Goal: Task Accomplishment & Management: Manage account settings

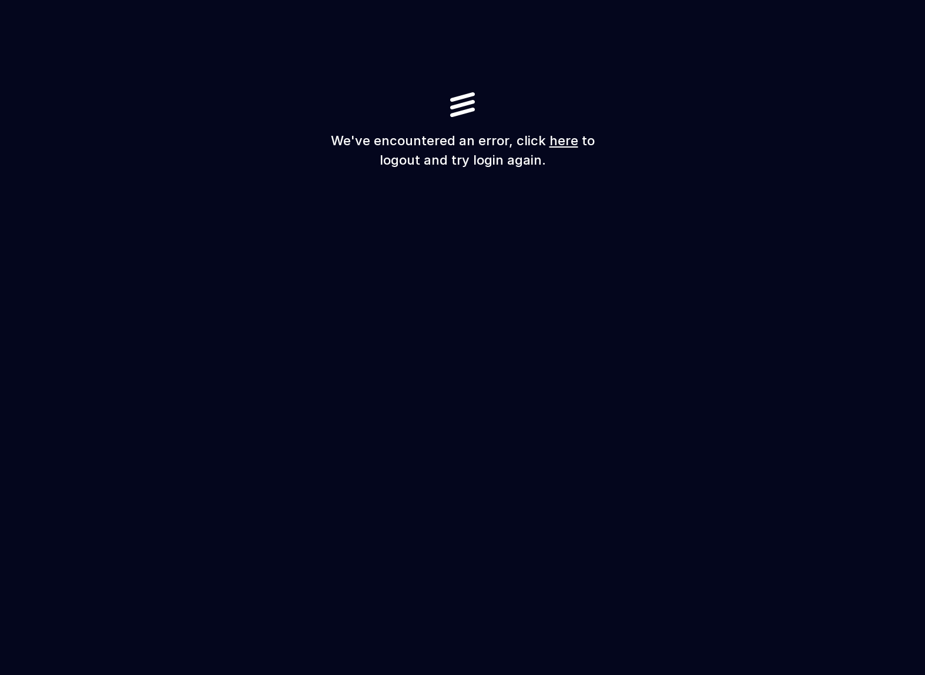
click at [563, 146] on link "here" at bounding box center [564, 140] width 29 height 15
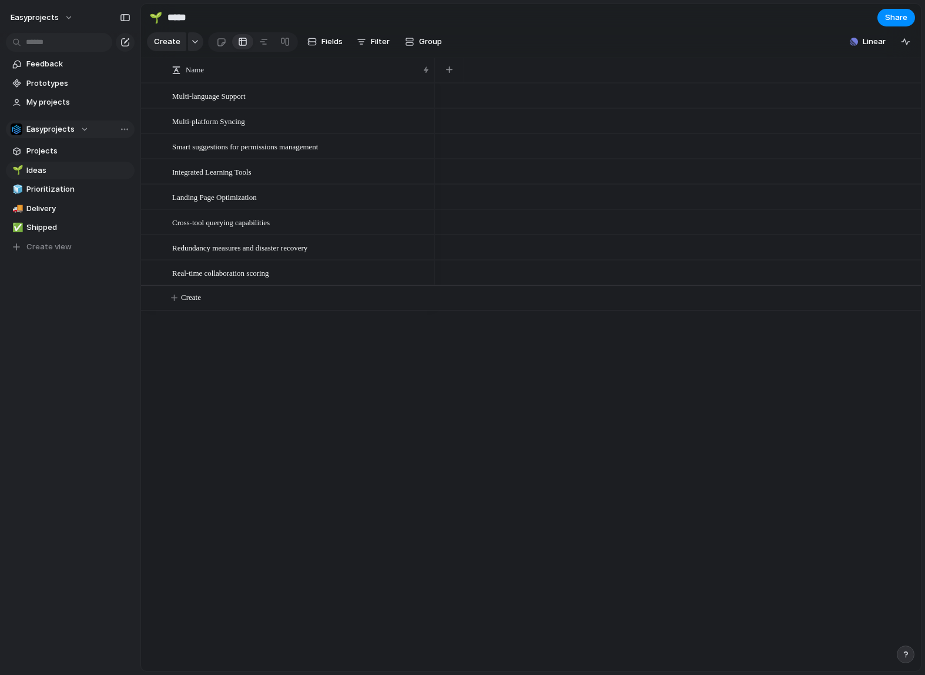
click at [86, 129] on div "Easyprojects" at bounding box center [50, 129] width 78 height 12
click at [72, 129] on div "Easyprojects ⚡ Exec Team ⚡ web-app Create new team" at bounding box center [462, 337] width 925 height 675
click at [94, 131] on div "Team settings Copy link Add members" at bounding box center [462, 337] width 925 height 675
click at [38, 247] on span "Create view" at bounding box center [48, 247] width 45 height 12
click at [81, 257] on button "Create view" at bounding box center [70, 266] width 129 height 18
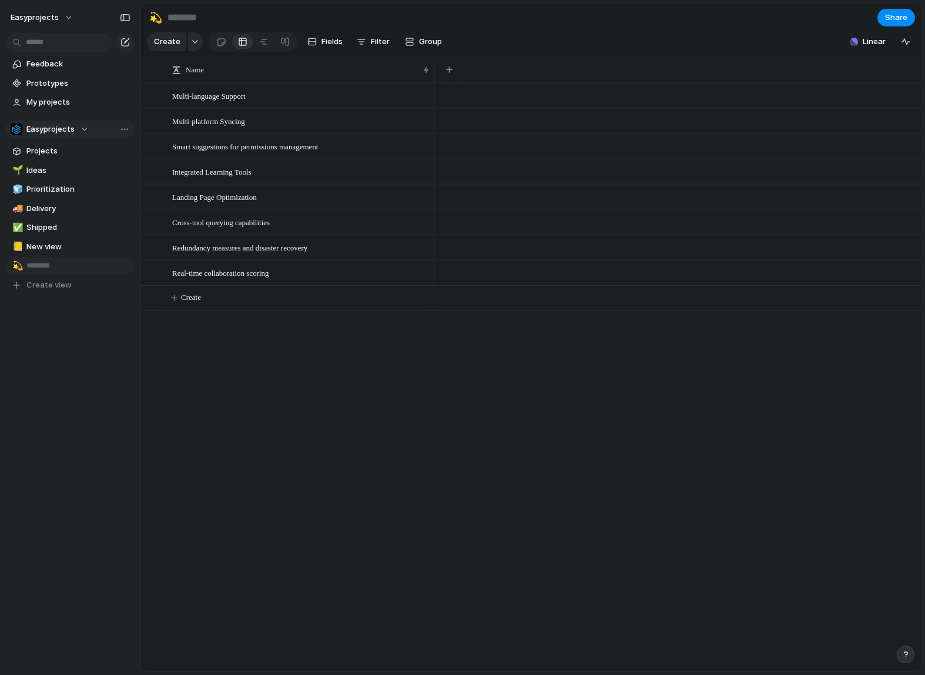
click at [99, 262] on input "text" at bounding box center [78, 266] width 104 height 12
click at [124, 265] on input "text" at bounding box center [78, 266] width 104 height 12
click at [169, 338] on span "Delete view" at bounding box center [165, 339] width 44 height 12
click at [161, 336] on span "Delete view" at bounding box center [170, 338] width 44 height 12
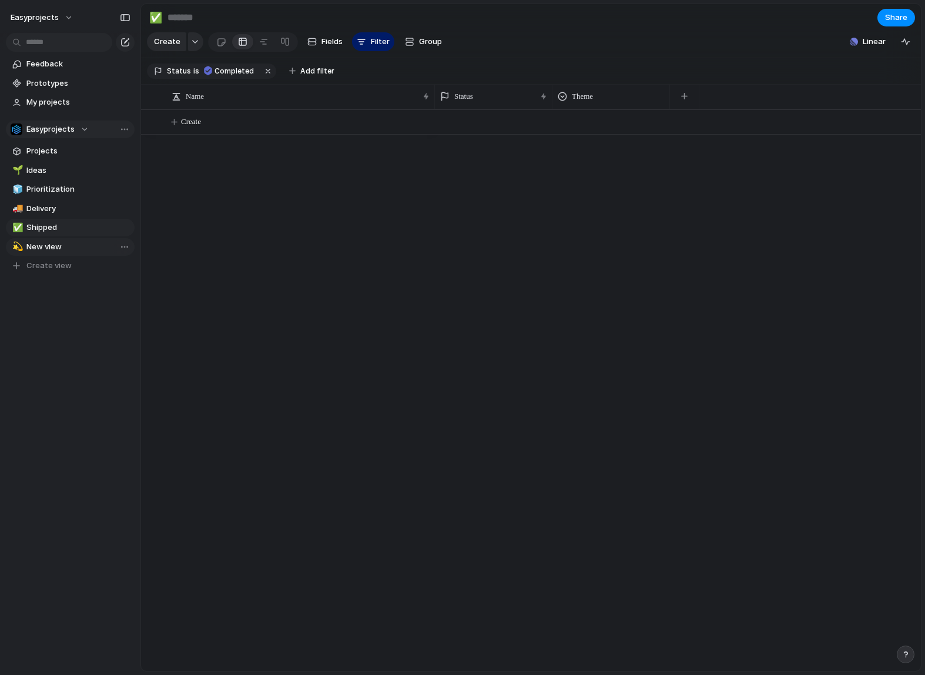
type input "*******"
click at [49, 148] on span "Projects" at bounding box center [78, 151] width 104 height 12
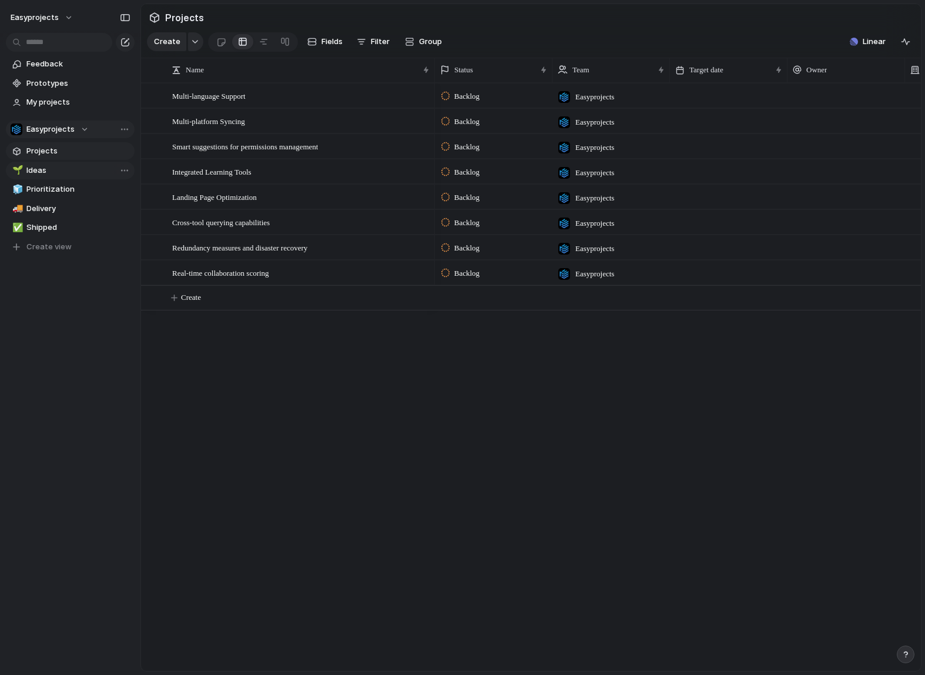
click at [60, 172] on span "Ideas" at bounding box center [78, 171] width 104 height 12
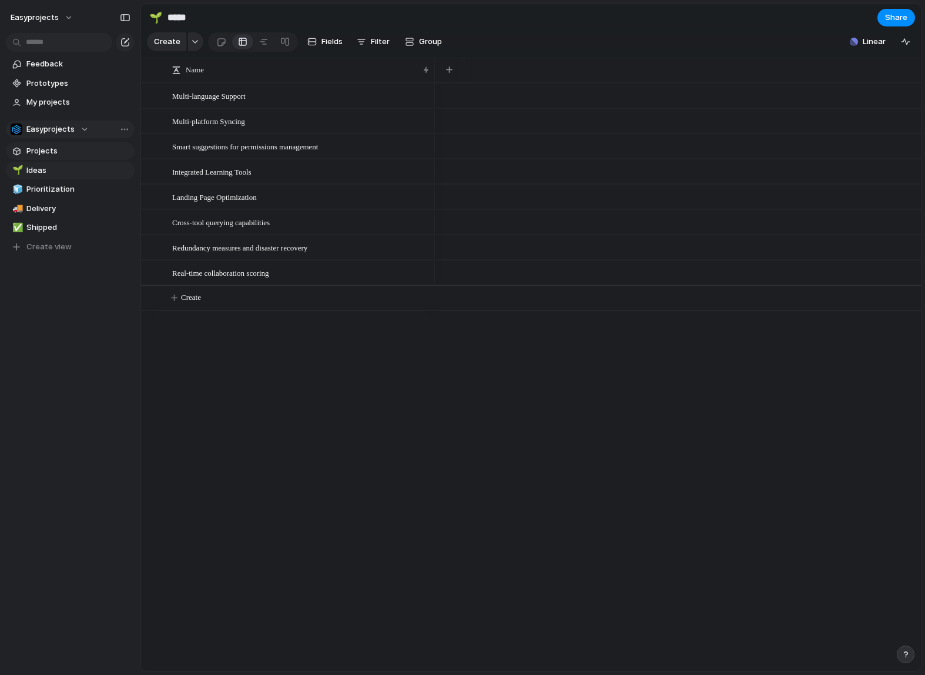
click at [80, 151] on span "Projects" at bounding box center [78, 151] width 104 height 12
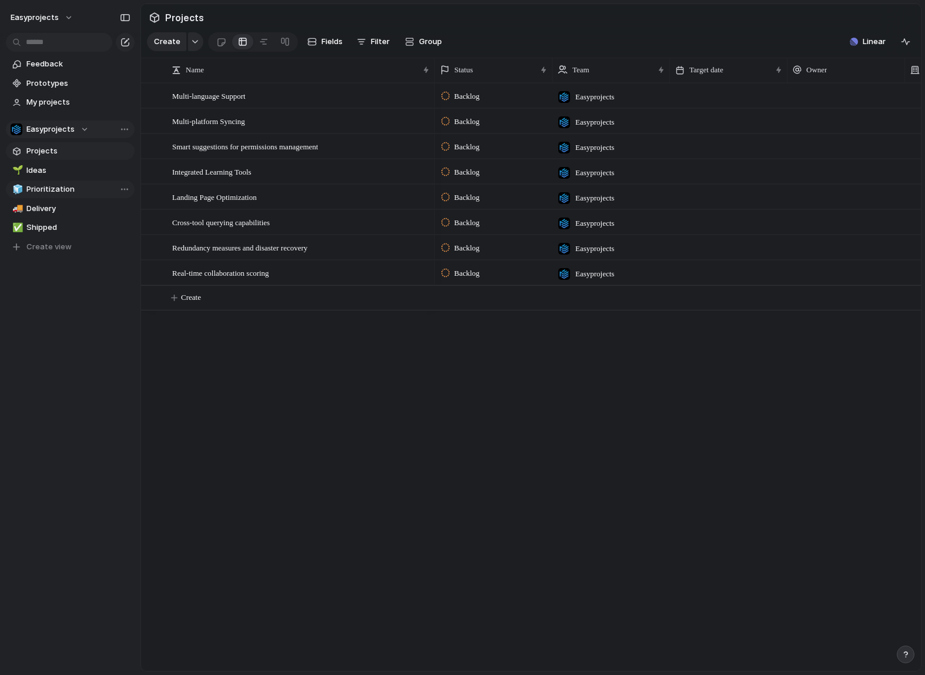
click at [82, 182] on link "🧊 Prioritization" at bounding box center [70, 190] width 129 height 18
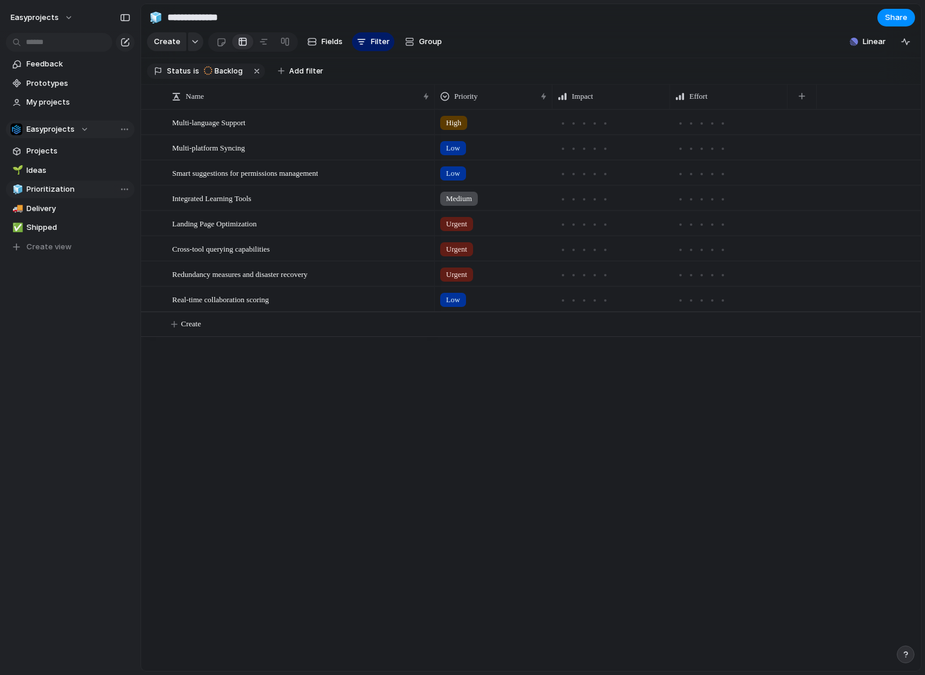
click at [82, 182] on link "🧊 Prioritization" at bounding box center [70, 190] width 129 height 18
click at [89, 167] on span "Ideas" at bounding box center [78, 171] width 104 height 12
type input "*****"
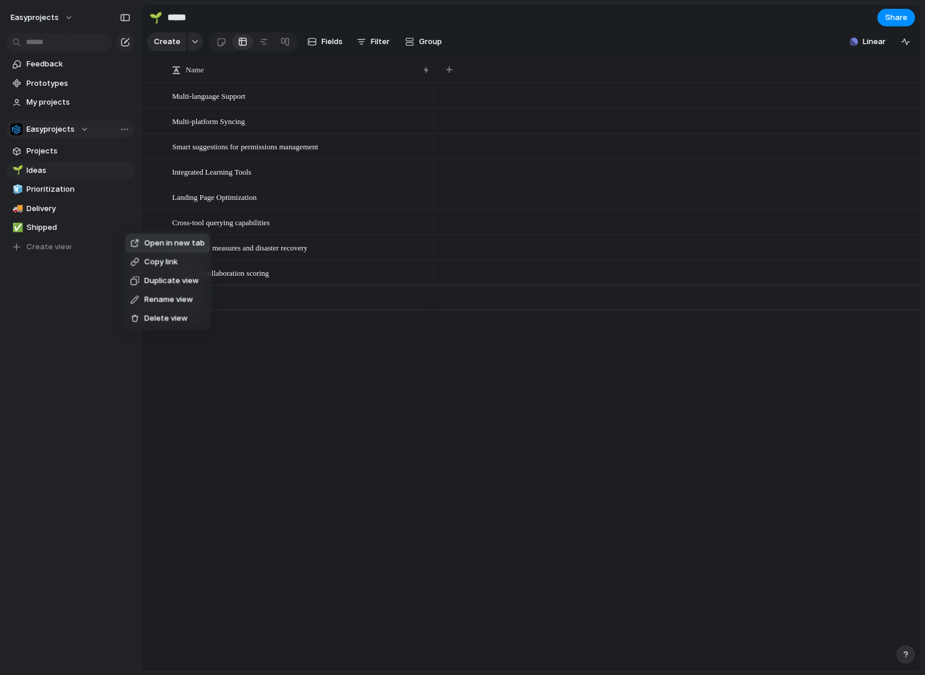
click at [161, 243] on span "Open in new tab" at bounding box center [175, 244] width 61 height 12
click at [103, 155] on span "Projects" at bounding box center [78, 151] width 104 height 12
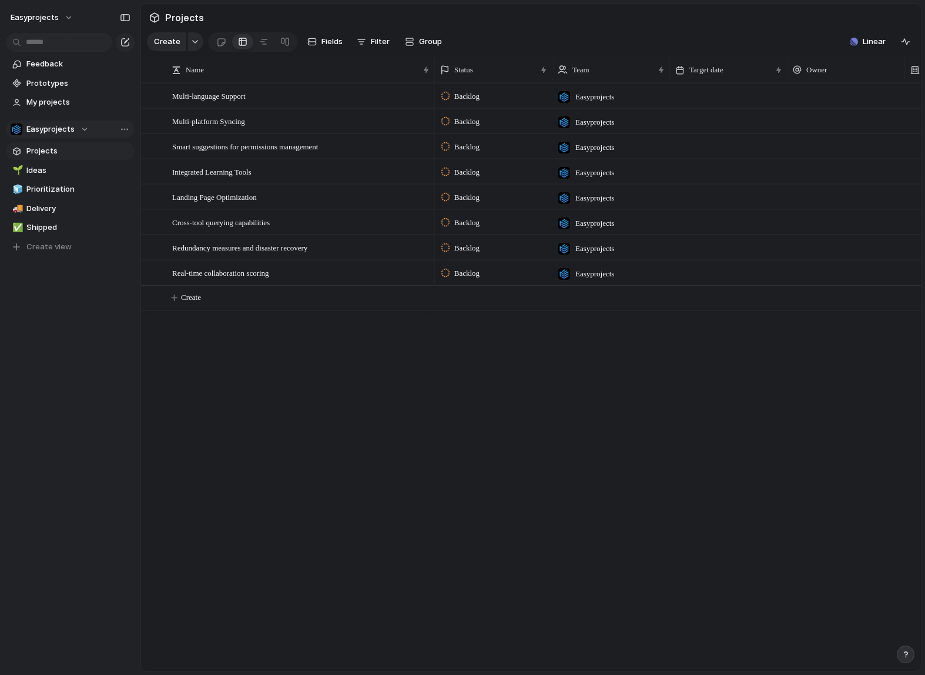
click at [82, 130] on div "Easyprojects" at bounding box center [50, 129] width 78 height 12
click at [72, 211] on li "⚡ web-app" at bounding box center [61, 217] width 96 height 20
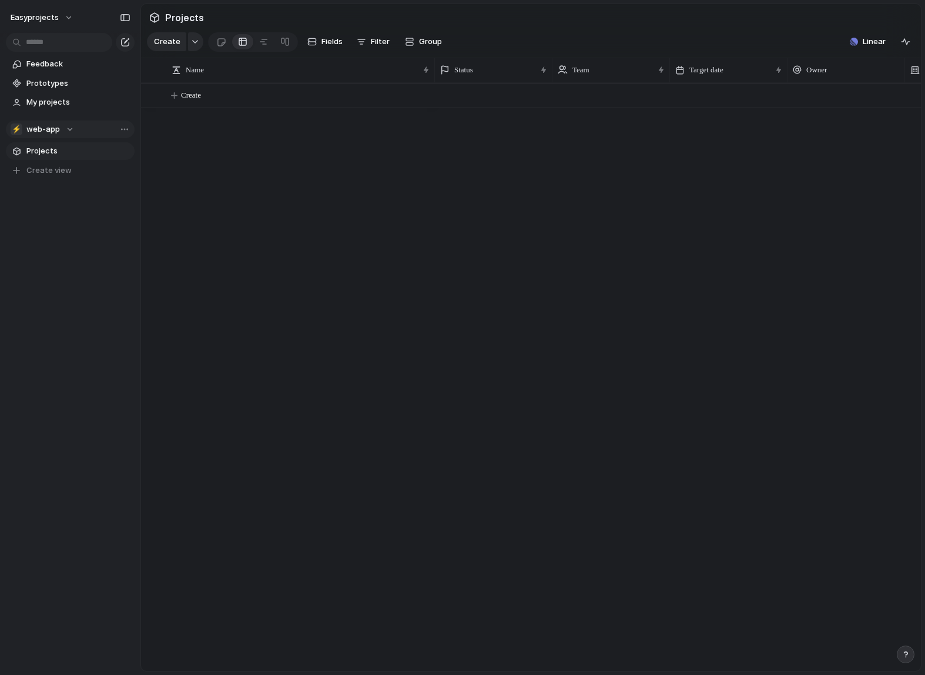
click at [70, 129] on div "⚡ web-app" at bounding box center [42, 129] width 63 height 12
click at [73, 196] on span "Exec Team" at bounding box center [56, 197] width 40 height 12
click at [135, 153] on span "Team settings" at bounding box center [159, 154] width 54 height 12
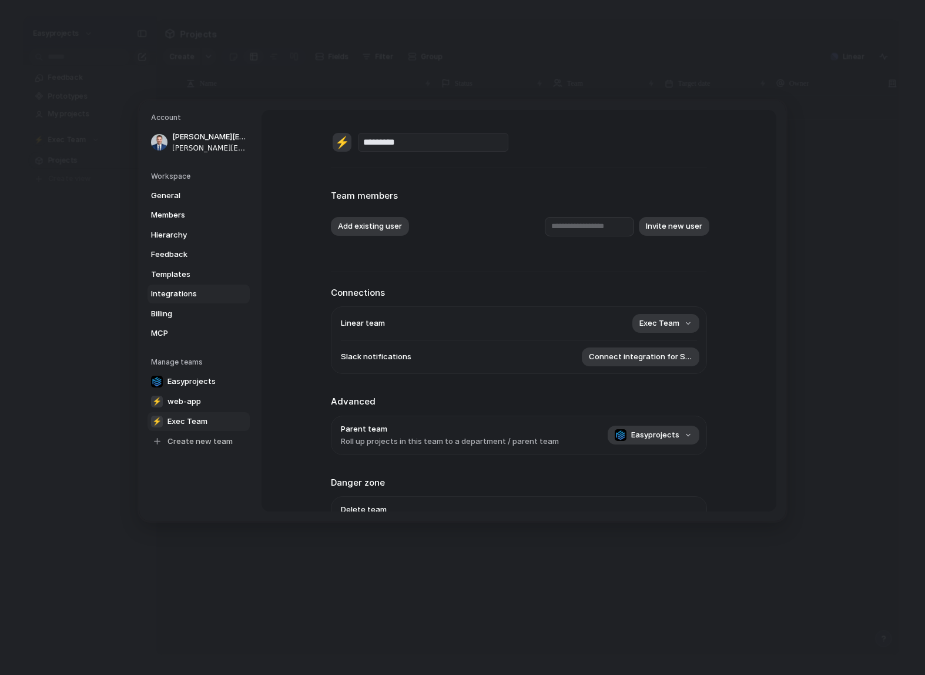
click at [210, 294] on span "Integrations" at bounding box center [188, 294] width 75 height 12
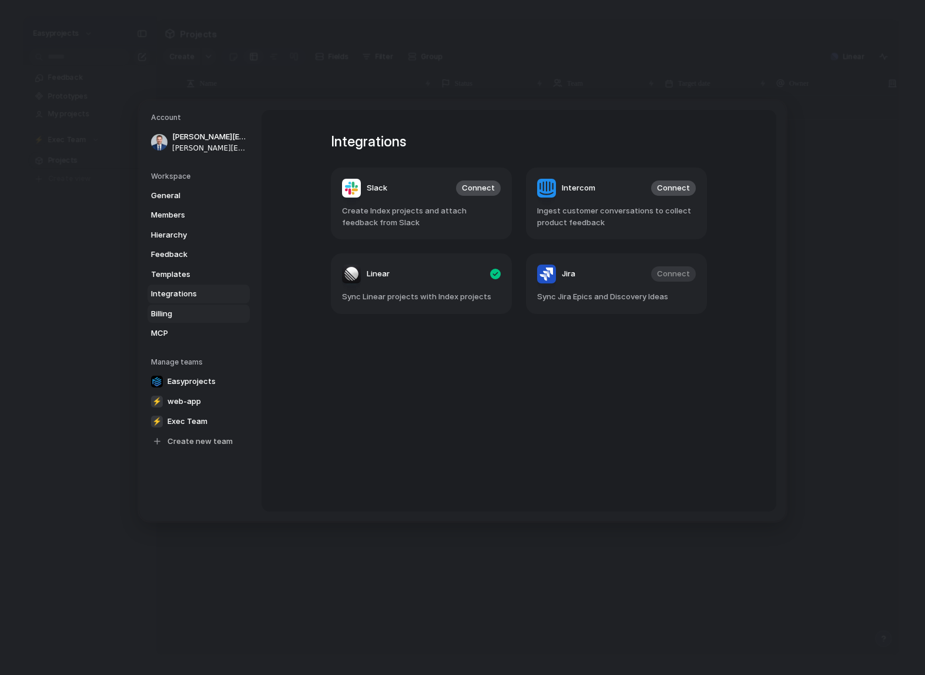
click at [209, 309] on span "Billing" at bounding box center [188, 314] width 75 height 12
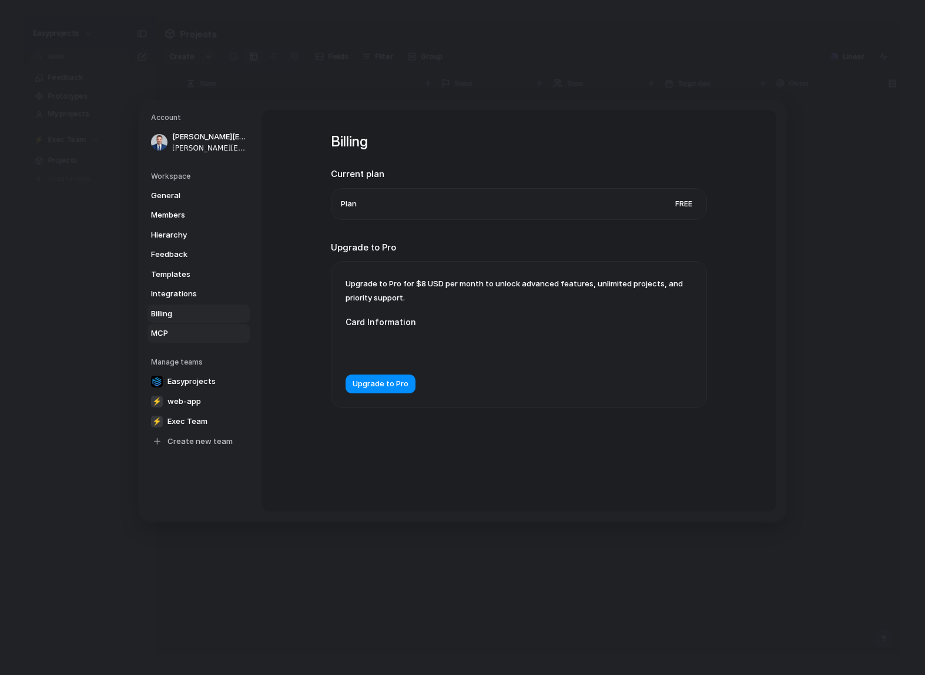
click at [213, 329] on span "MCP" at bounding box center [188, 333] width 75 height 12
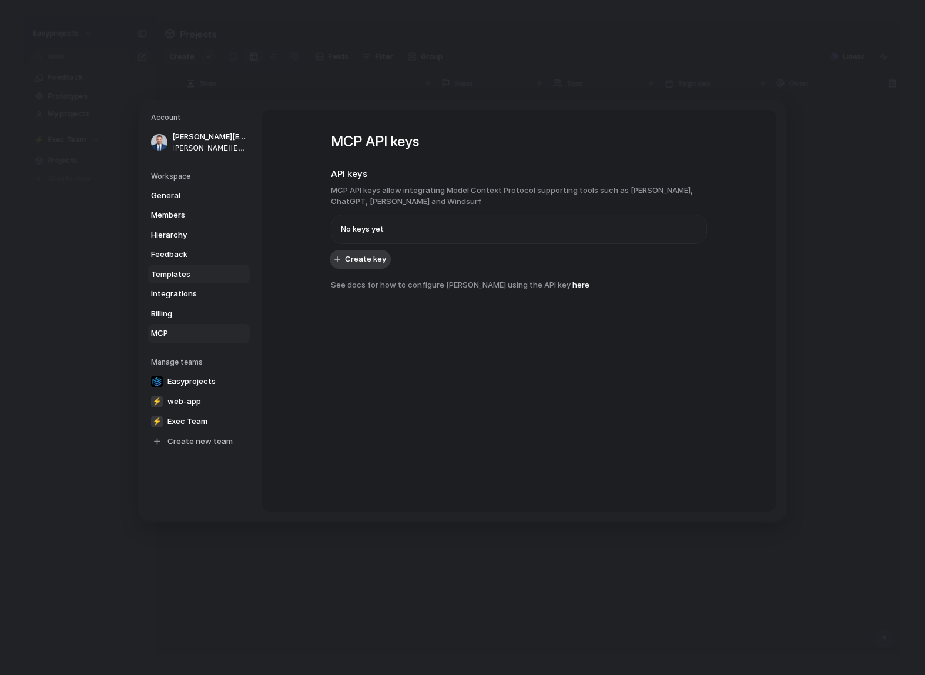
click at [212, 275] on span "Templates" at bounding box center [188, 274] width 75 height 12
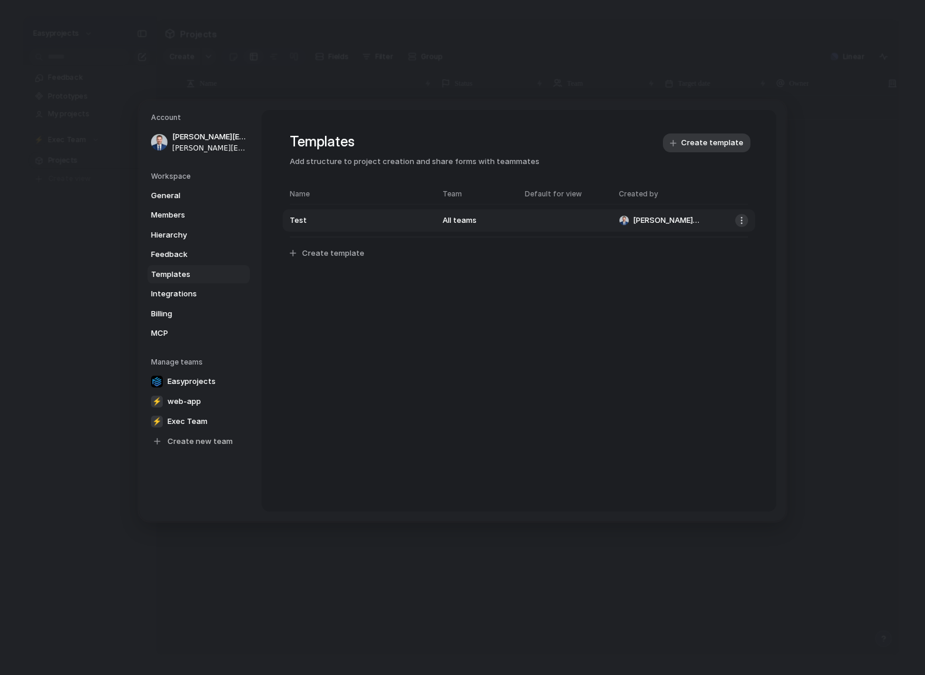
click at [740, 221] on button "button" at bounding box center [742, 220] width 13 height 13
click at [707, 247] on span "Delete template" at bounding box center [714, 244] width 61 height 12
click at [215, 252] on span "Feedback" at bounding box center [188, 255] width 75 height 12
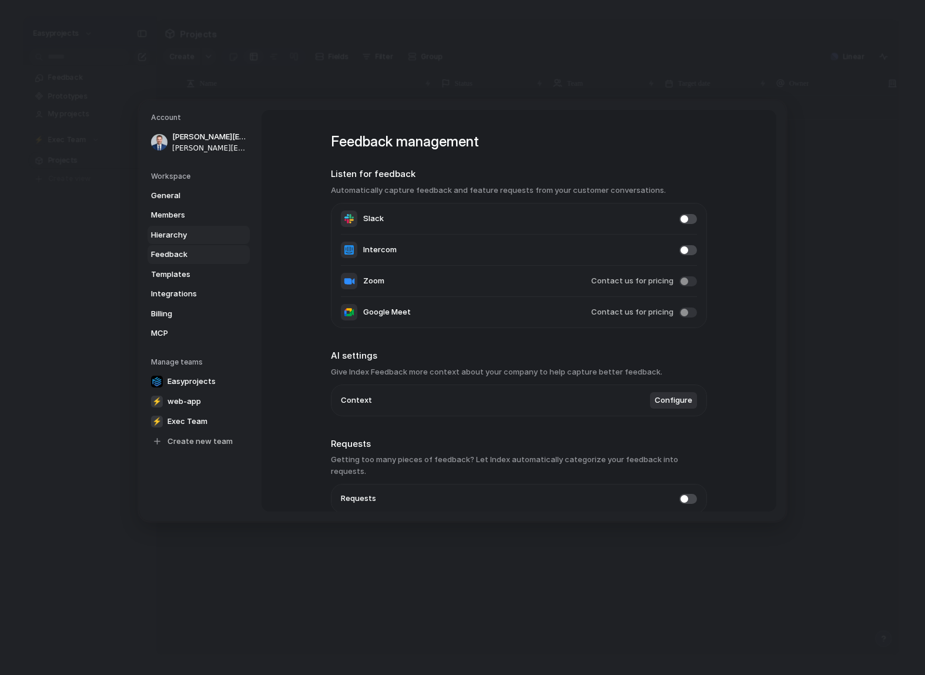
click at [203, 236] on span "Hierarchy" at bounding box center [188, 235] width 75 height 12
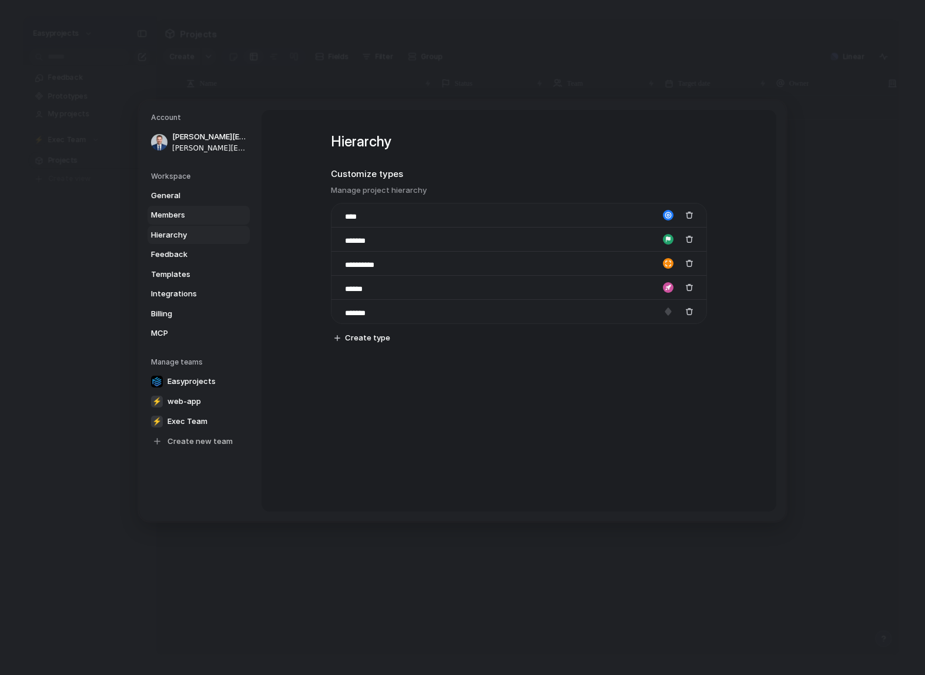
click at [192, 213] on span "Members" at bounding box center [188, 215] width 75 height 12
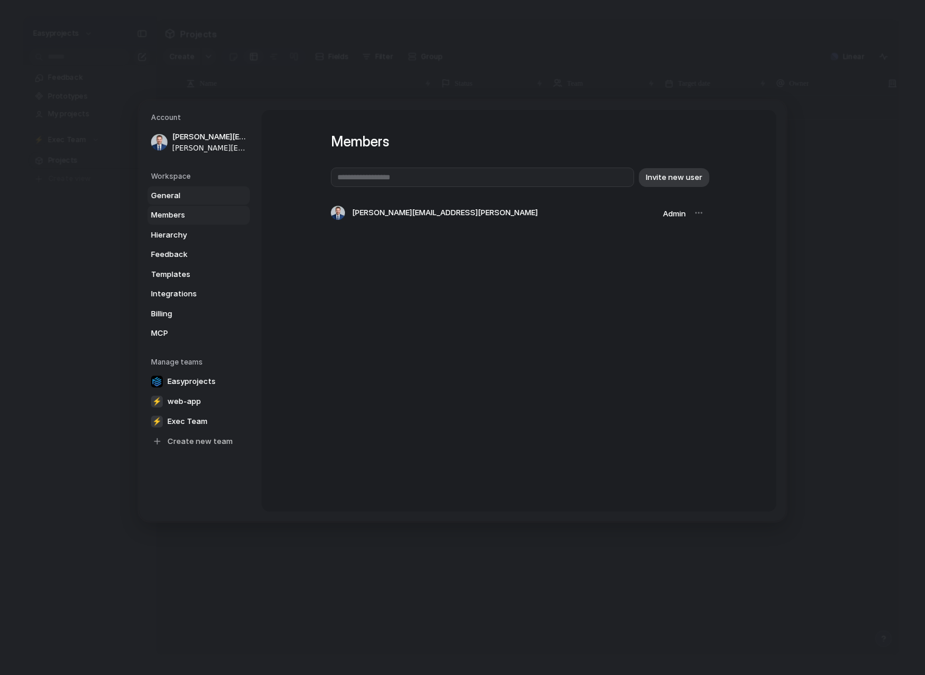
click at [193, 195] on span "General" at bounding box center [188, 195] width 75 height 12
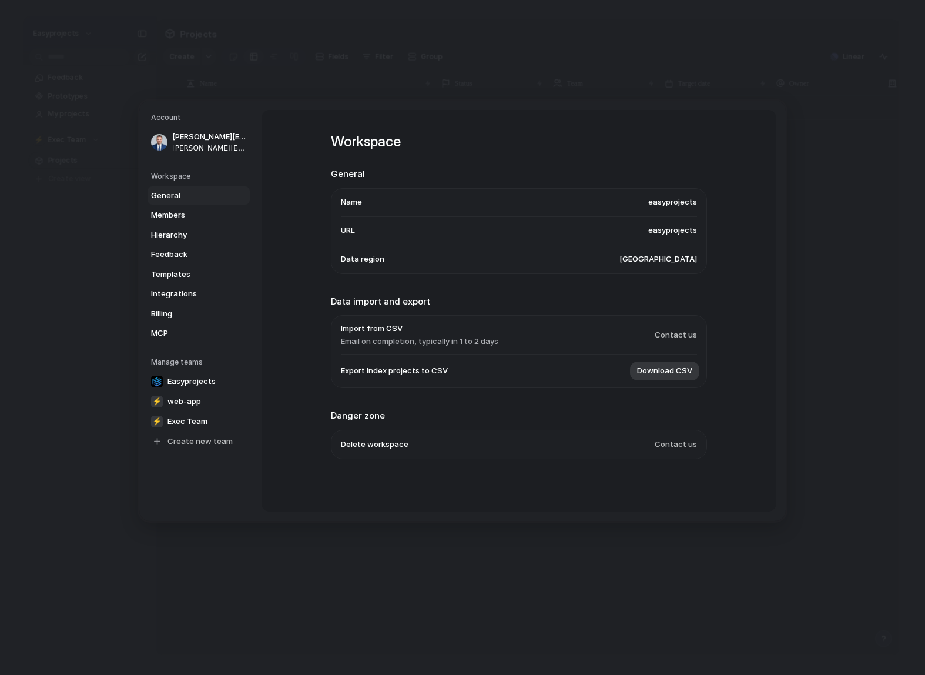
click at [187, 178] on h5 "Workspace" at bounding box center [200, 176] width 99 height 11
click at [201, 149] on span "[PERSON_NAME][EMAIL_ADDRESS][PERSON_NAME]" at bounding box center [209, 147] width 75 height 11
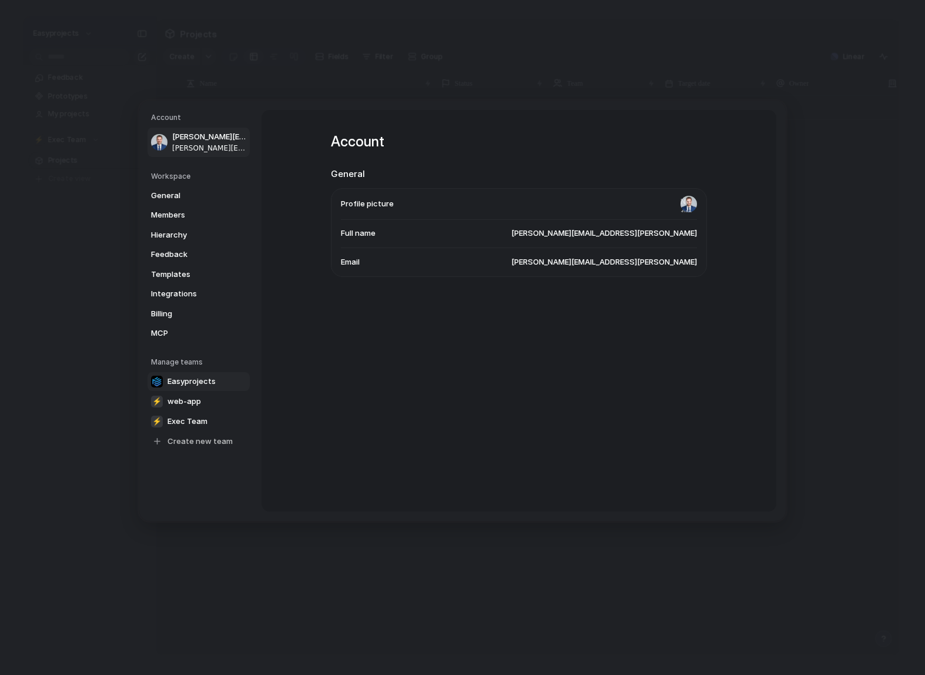
click at [203, 379] on span "Easyprojects" at bounding box center [192, 381] width 48 height 12
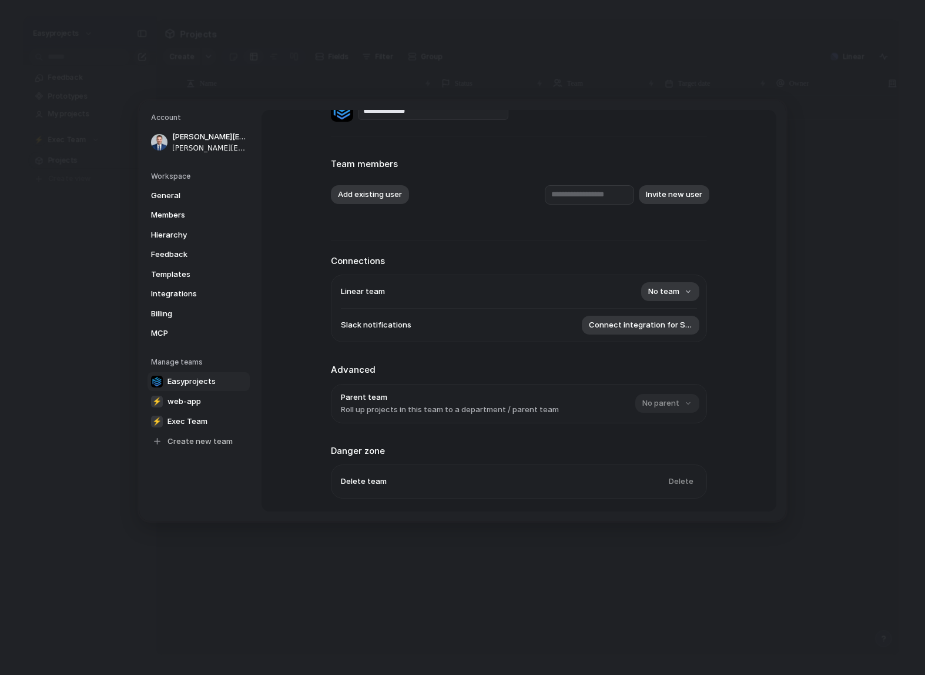
scroll to position [9, 0]
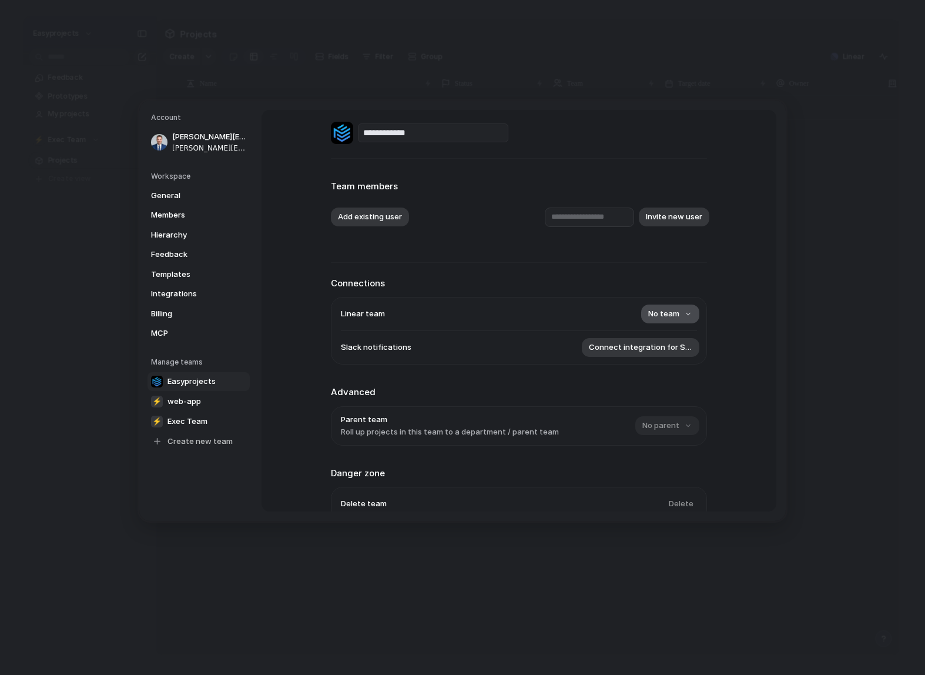
click at [668, 313] on span "No team" at bounding box center [664, 314] width 31 height 12
click at [619, 310] on div "⚡ web-app ⚡ Exec Team" at bounding box center [462, 337] width 925 height 675
click at [218, 400] on link "⚡ web-app" at bounding box center [199, 401] width 102 height 19
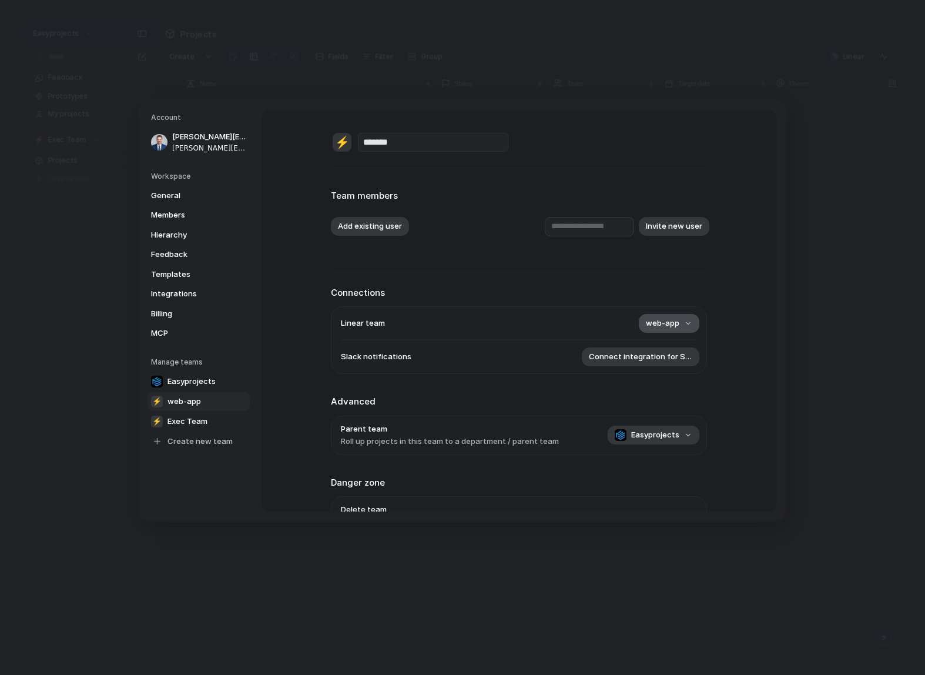
click at [661, 328] on span "web-app" at bounding box center [663, 323] width 34 height 12
click at [534, 330] on div "Remove team ⚡ web-app ⚡ Exec Team" at bounding box center [462, 337] width 925 height 675
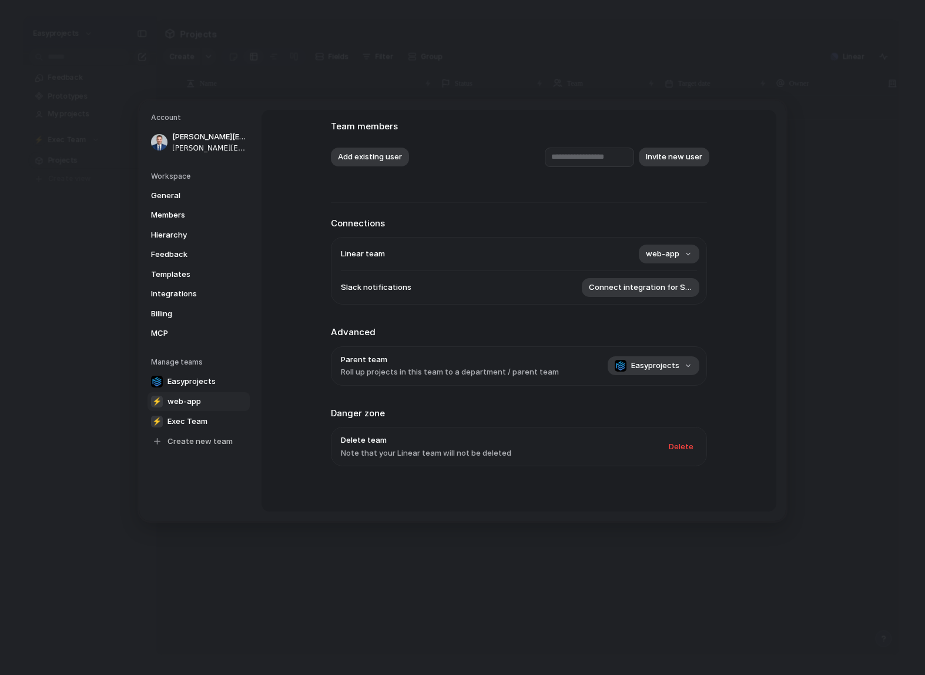
scroll to position [68, 0]
click at [497, 382] on li "Parent team Roll up projects in this team to a department / parent team Easypro…" at bounding box center [519, 367] width 356 height 38
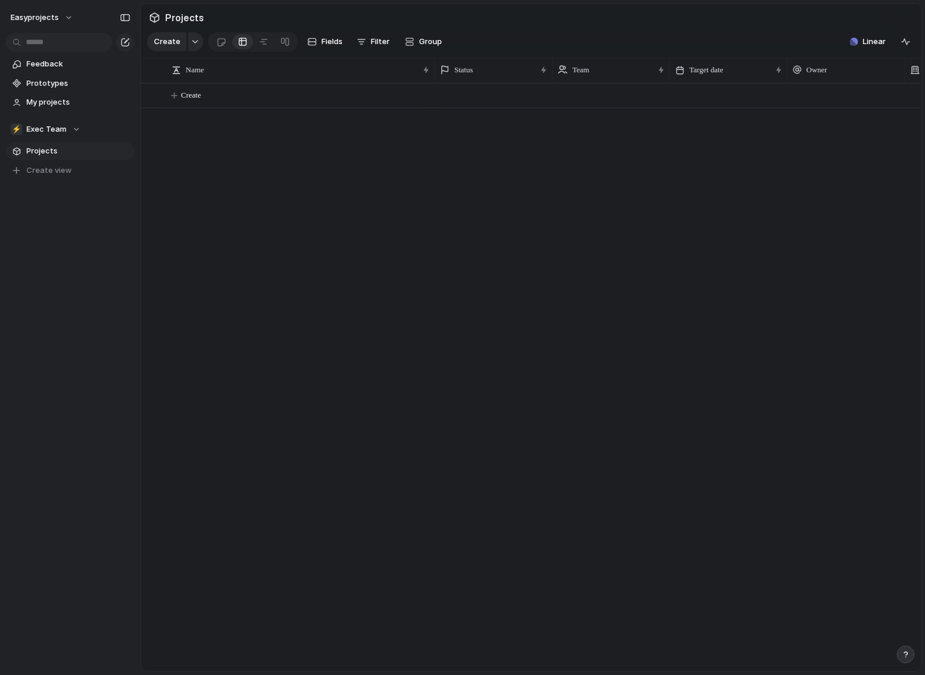
click at [61, 119] on section "⚡ Exec Team Projects To pick up a draggable item, press the space bar. While dr…" at bounding box center [70, 145] width 141 height 68
click at [59, 128] on span "Exec Team" at bounding box center [46, 129] width 40 height 12
click at [55, 178] on span "Easyprojects" at bounding box center [60, 177] width 48 height 12
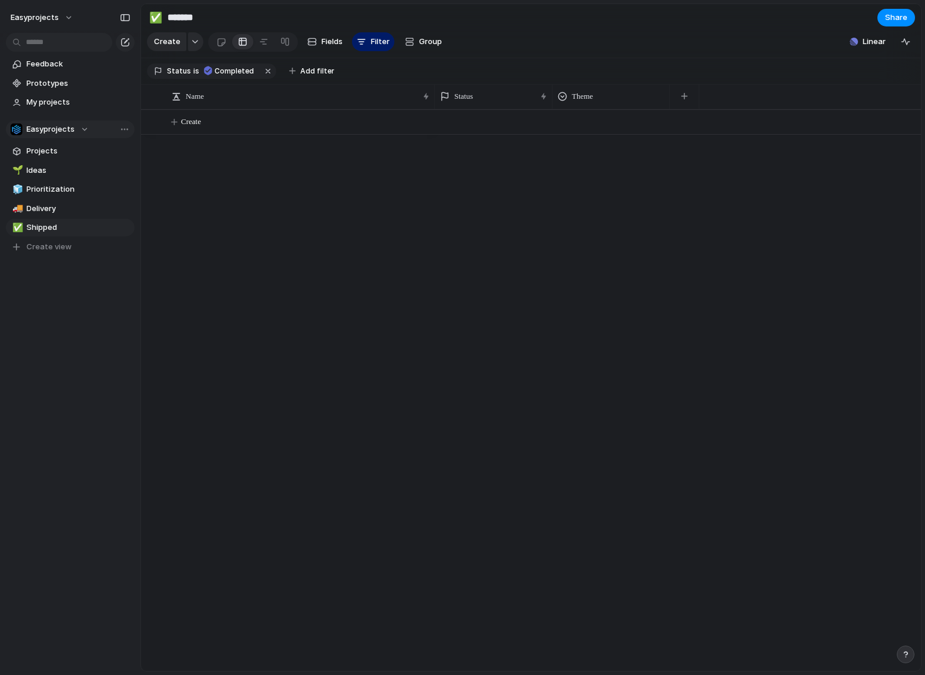
click at [77, 128] on div "Easyprojects" at bounding box center [50, 129] width 78 height 12
click at [78, 192] on li "⚡ Exec Team" at bounding box center [61, 197] width 96 height 20
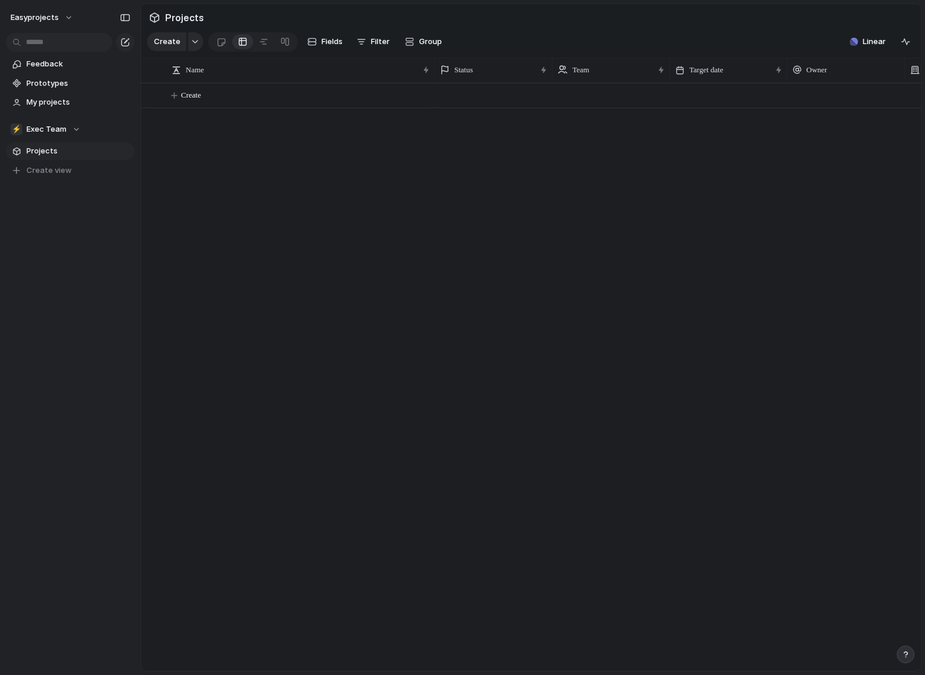
click at [908, 656] on div "button" at bounding box center [906, 654] width 8 height 8
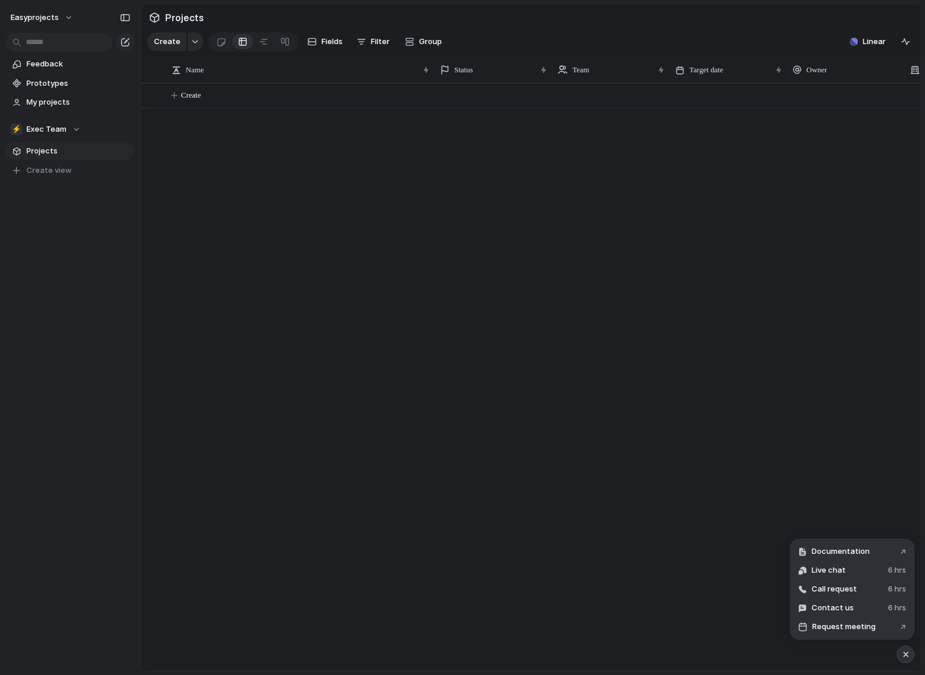
click at [716, 584] on div at bounding box center [678, 377] width 486 height 588
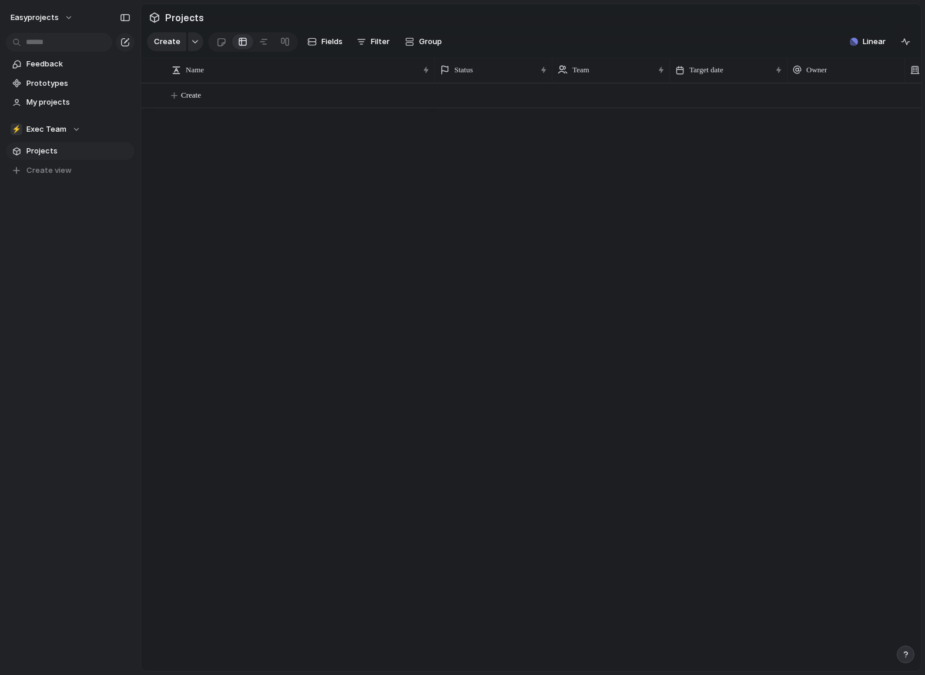
click at [905, 653] on div "button" at bounding box center [906, 654] width 8 height 8
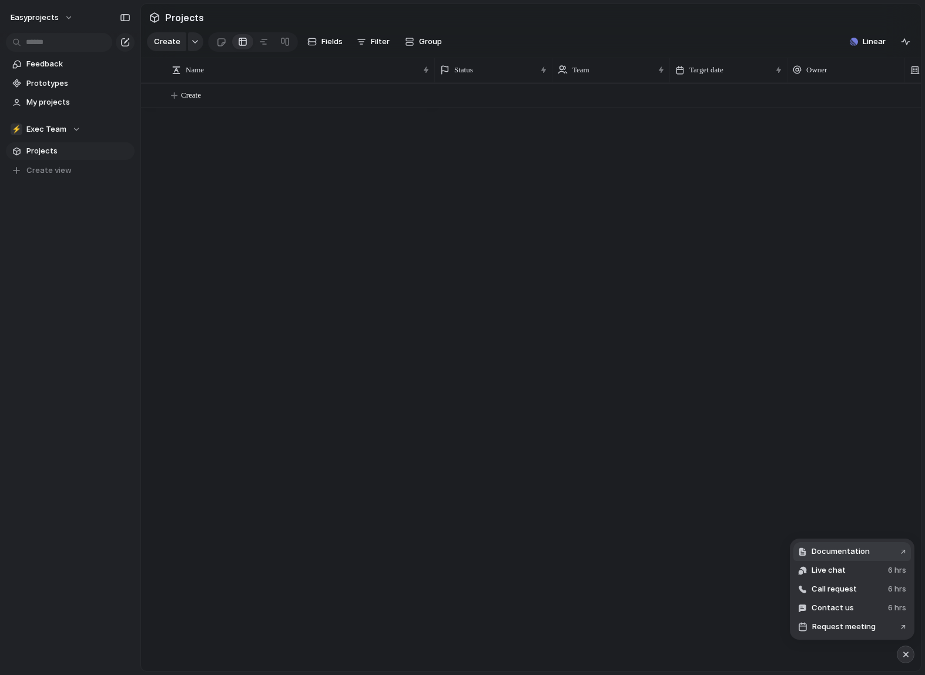
click at [844, 552] on span "Documentation" at bounding box center [841, 552] width 58 height 12
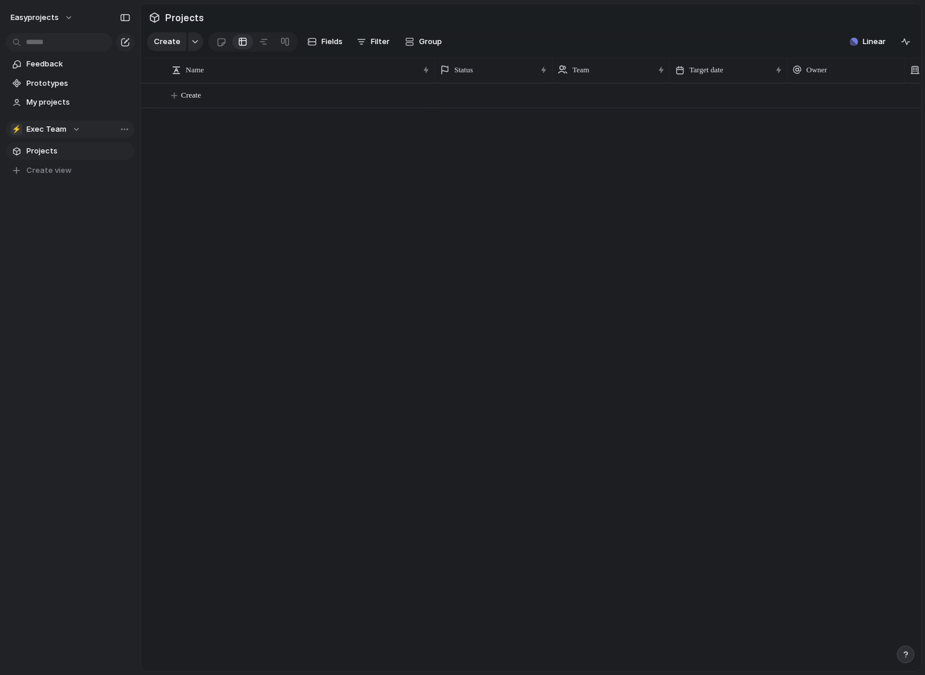
click at [77, 131] on div "⚡ Exec Team" at bounding box center [46, 129] width 70 height 12
click at [81, 131] on div "Easyprojects ⚡ Exec Team ⚡ web-app Create new team" at bounding box center [462, 337] width 925 height 675
click at [143, 151] on span "Team settings" at bounding box center [159, 154] width 54 height 12
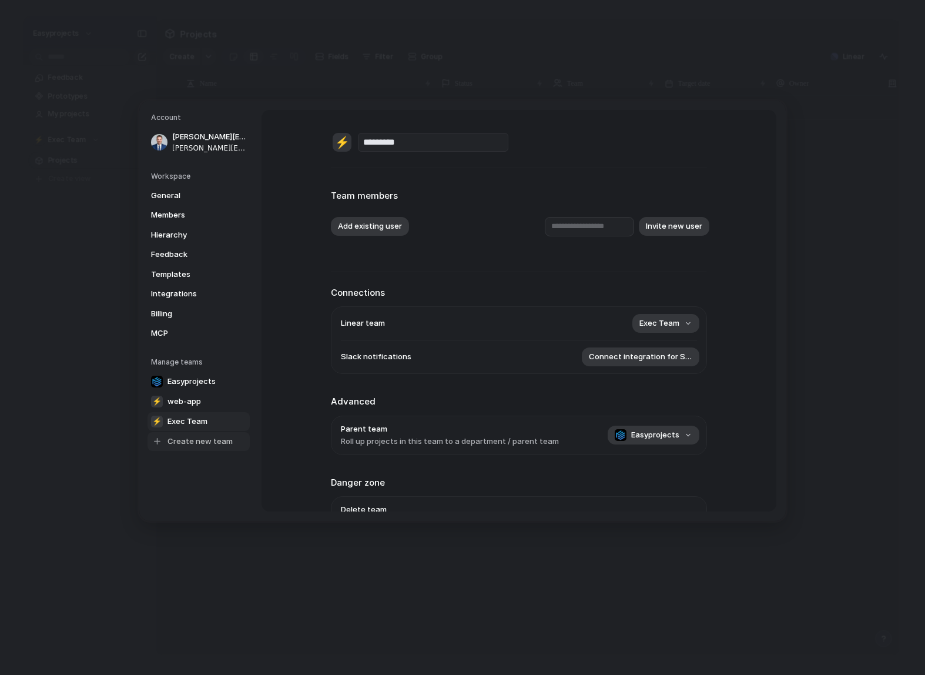
click at [203, 442] on span "Create new team" at bounding box center [200, 441] width 65 height 12
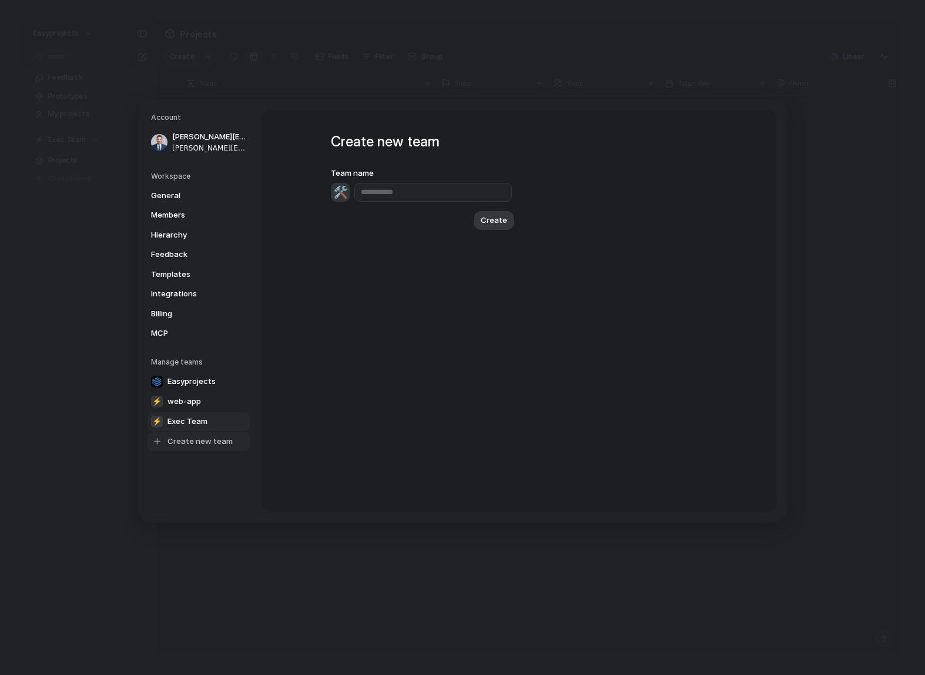
click at [202, 417] on span "Exec Team" at bounding box center [188, 421] width 40 height 12
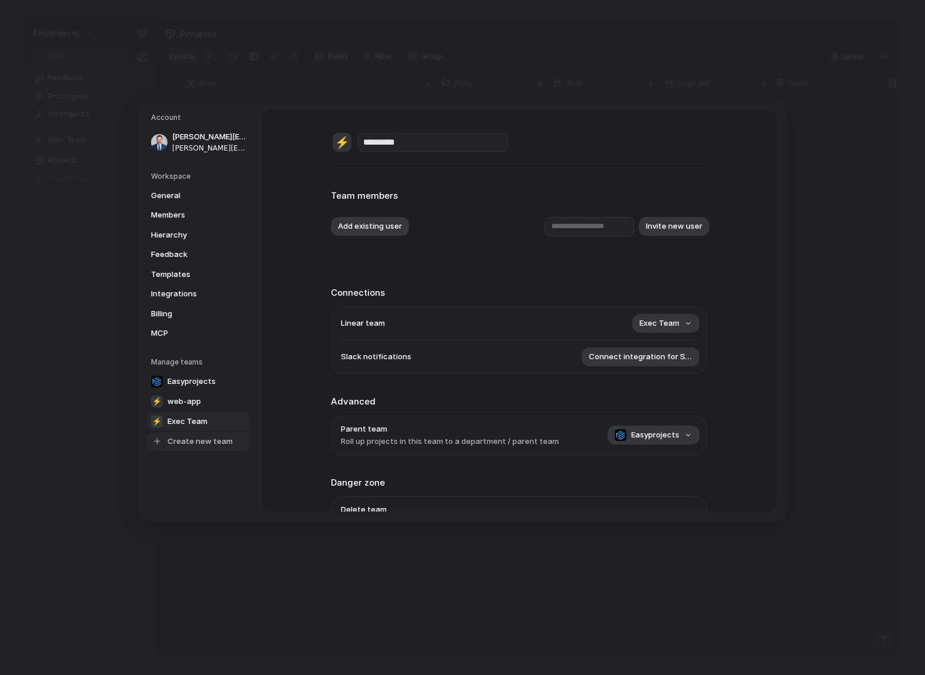
click at [208, 441] on span "Create new team" at bounding box center [200, 441] width 65 height 12
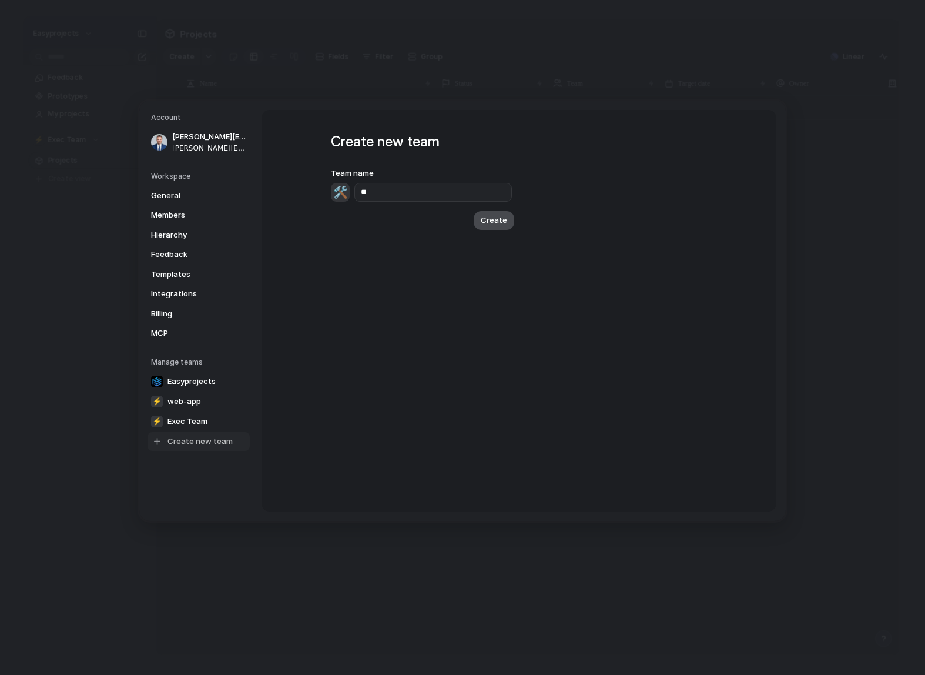
type input "*"
type input "*********"
click at [499, 218] on span "Create" at bounding box center [494, 220] width 26 height 12
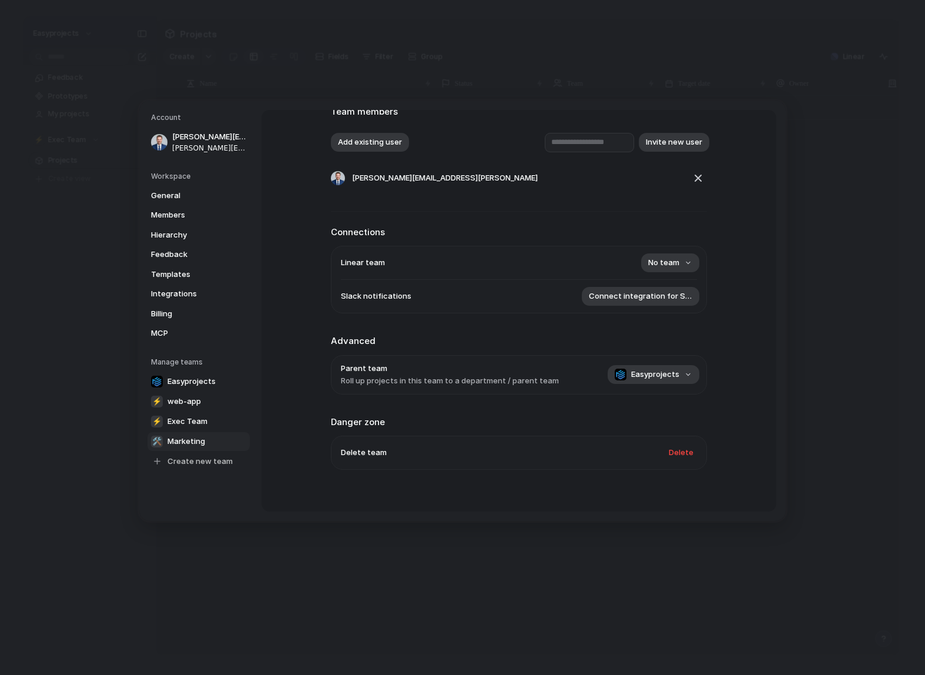
scroll to position [73, 0]
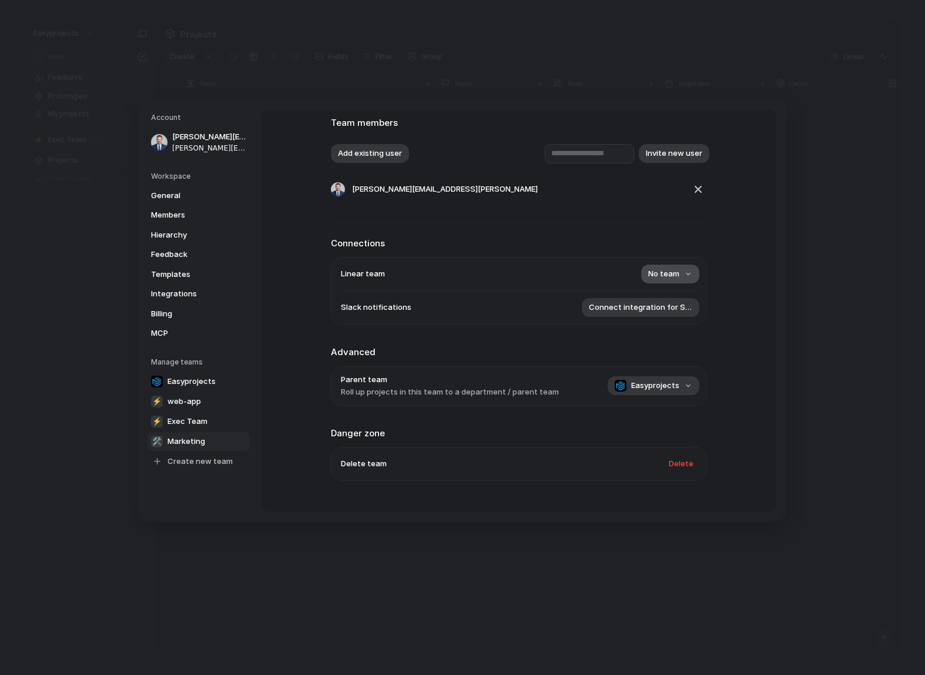
click at [659, 279] on span "No team" at bounding box center [664, 274] width 31 height 12
click at [586, 250] on div "⚡ web-app ⚡ Exec Team" at bounding box center [462, 337] width 925 height 675
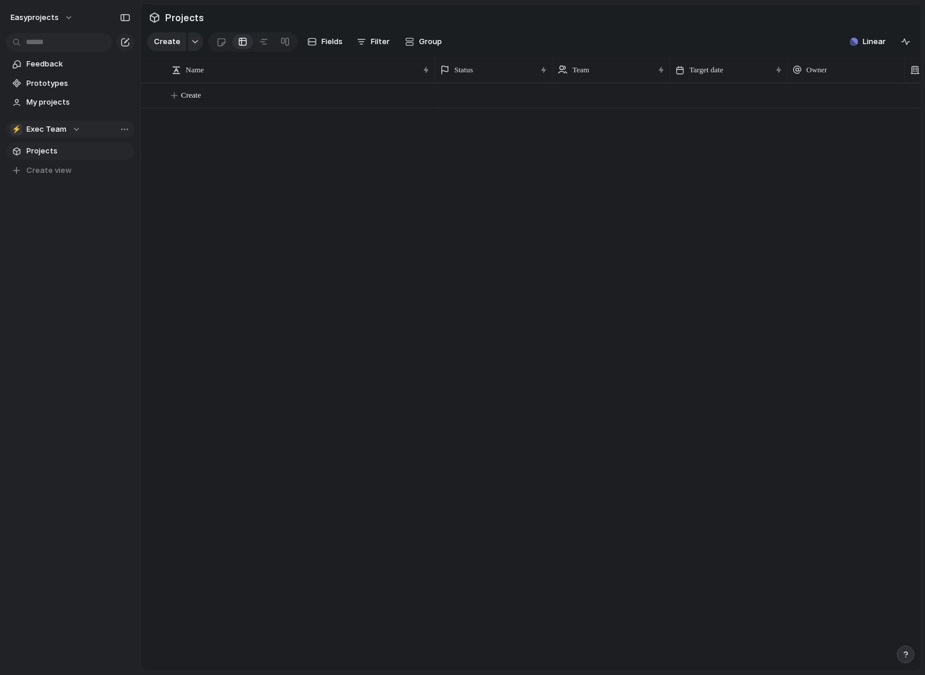
click at [72, 131] on div "⚡ Exec Team" at bounding box center [46, 129] width 70 height 12
click at [85, 216] on li "🛠️ Marketing" at bounding box center [61, 217] width 96 height 20
click at [200, 137] on div "Create" at bounding box center [531, 377] width 780 height 588
click at [31, 147] on span "Projects" at bounding box center [78, 151] width 104 height 12
